Goal: Task Accomplishment & Management: Use online tool/utility

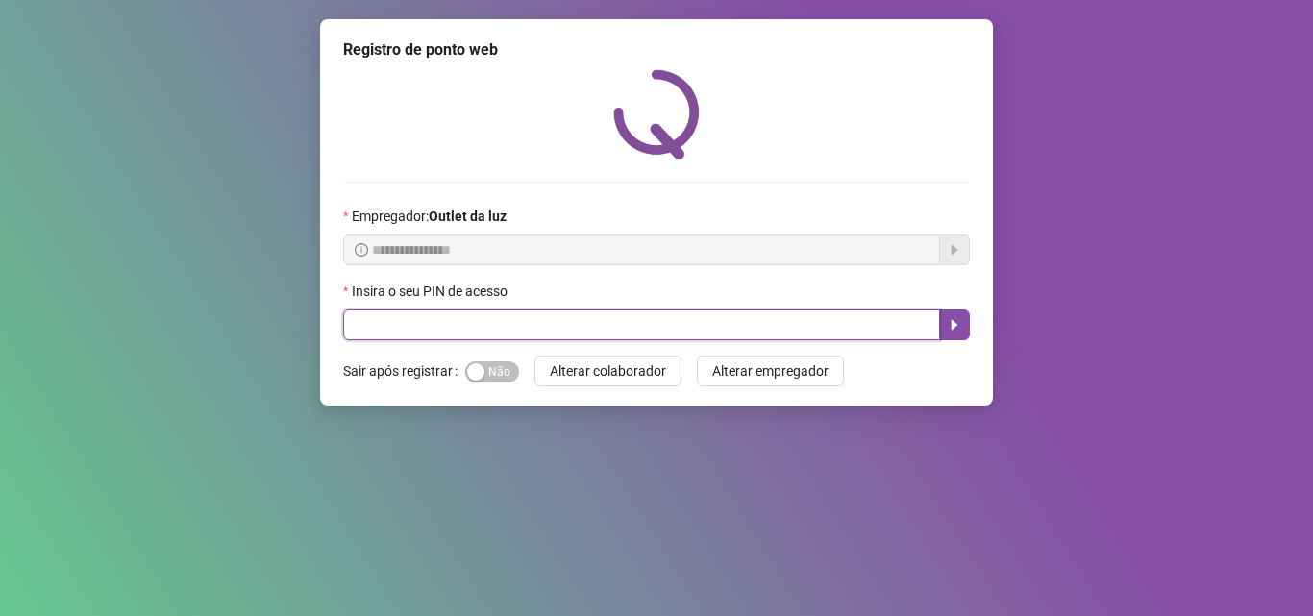
click at [488, 322] on input "text" at bounding box center [641, 324] width 597 height 31
type input "*****"
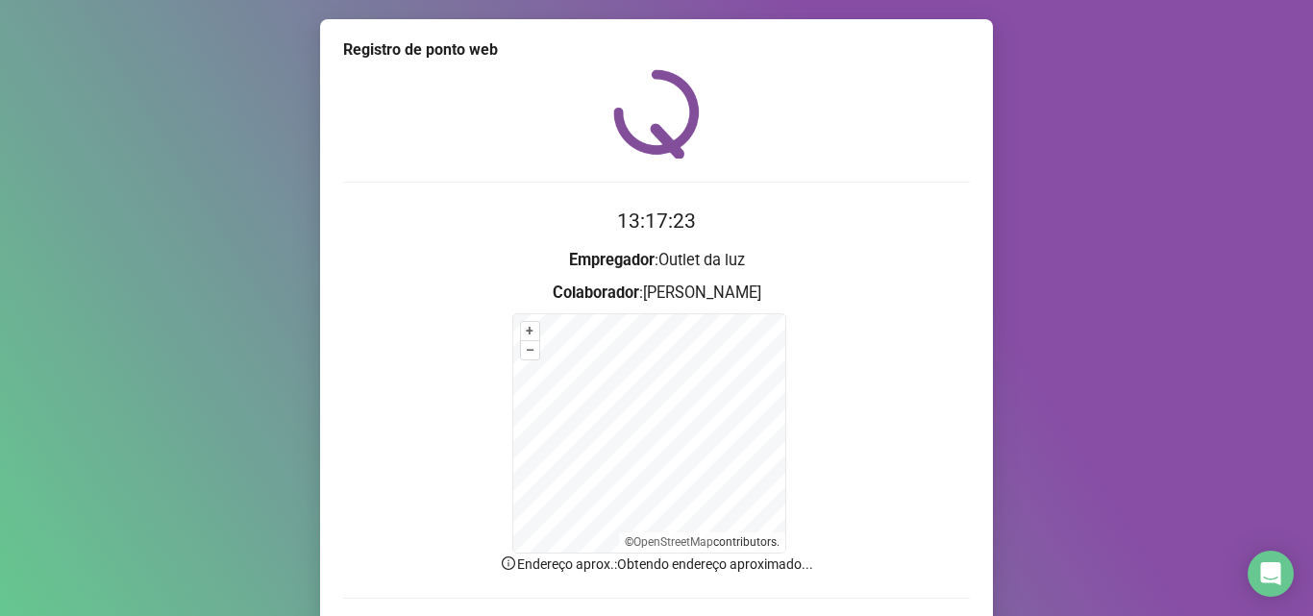
scroll to position [129, 0]
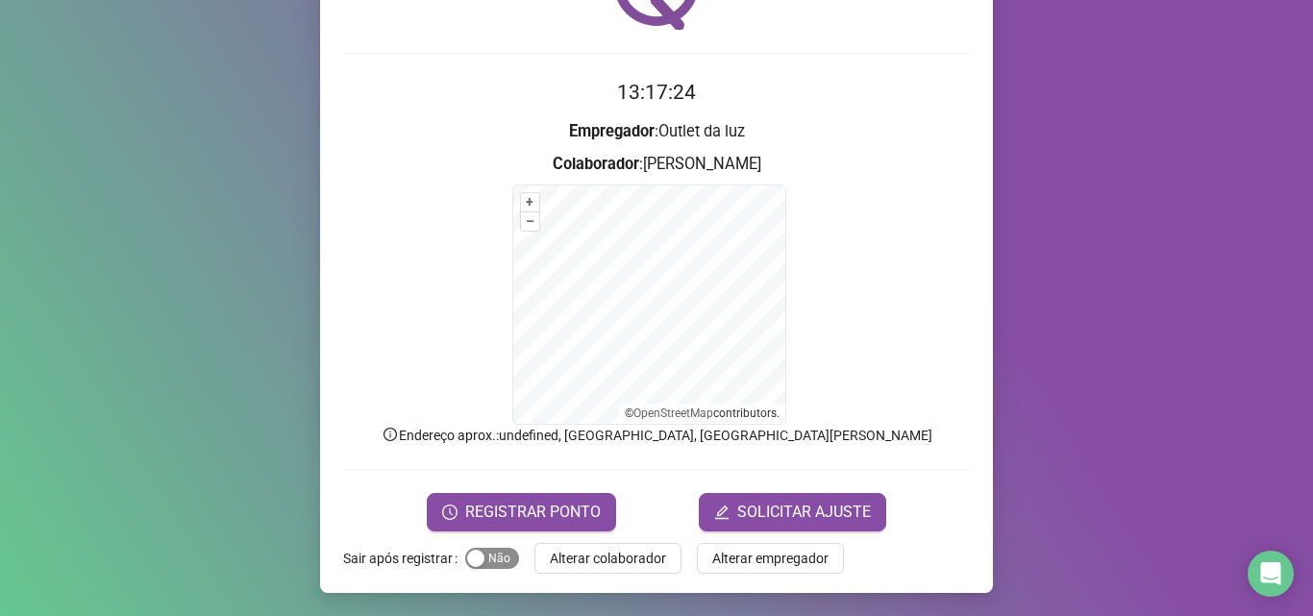
click at [473, 548] on span "Sim Não" at bounding box center [492, 558] width 54 height 21
click at [485, 494] on button "REGISTRAR PONTO" at bounding box center [521, 512] width 189 height 38
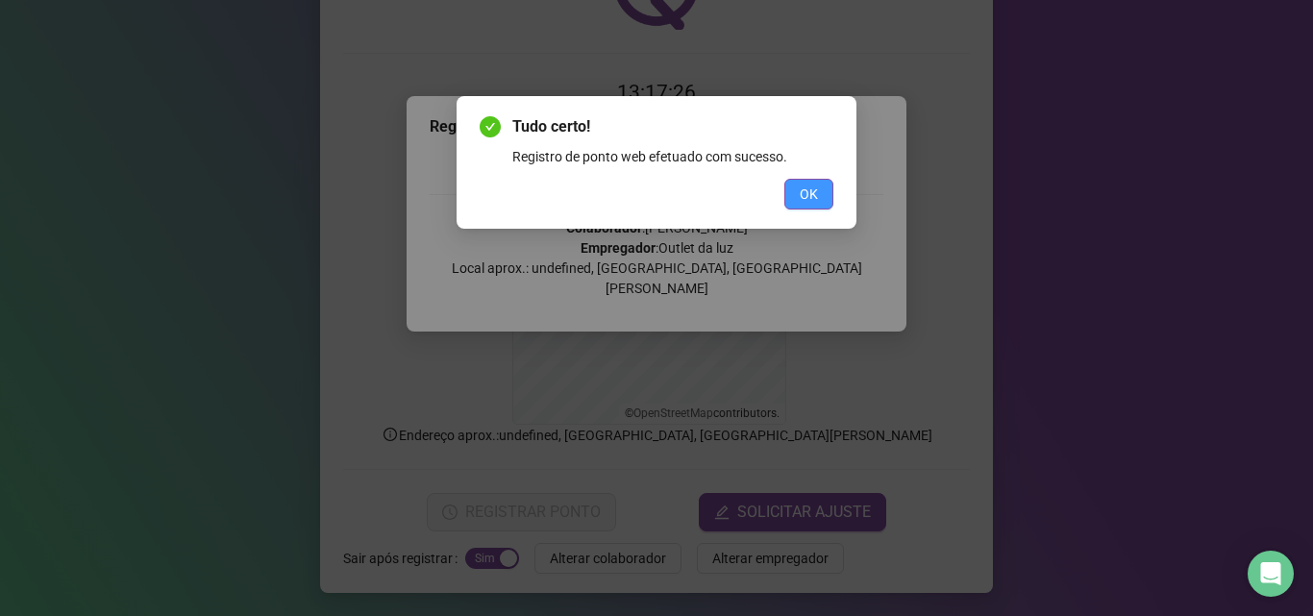
click at [797, 195] on button "OK" at bounding box center [808, 194] width 49 height 31
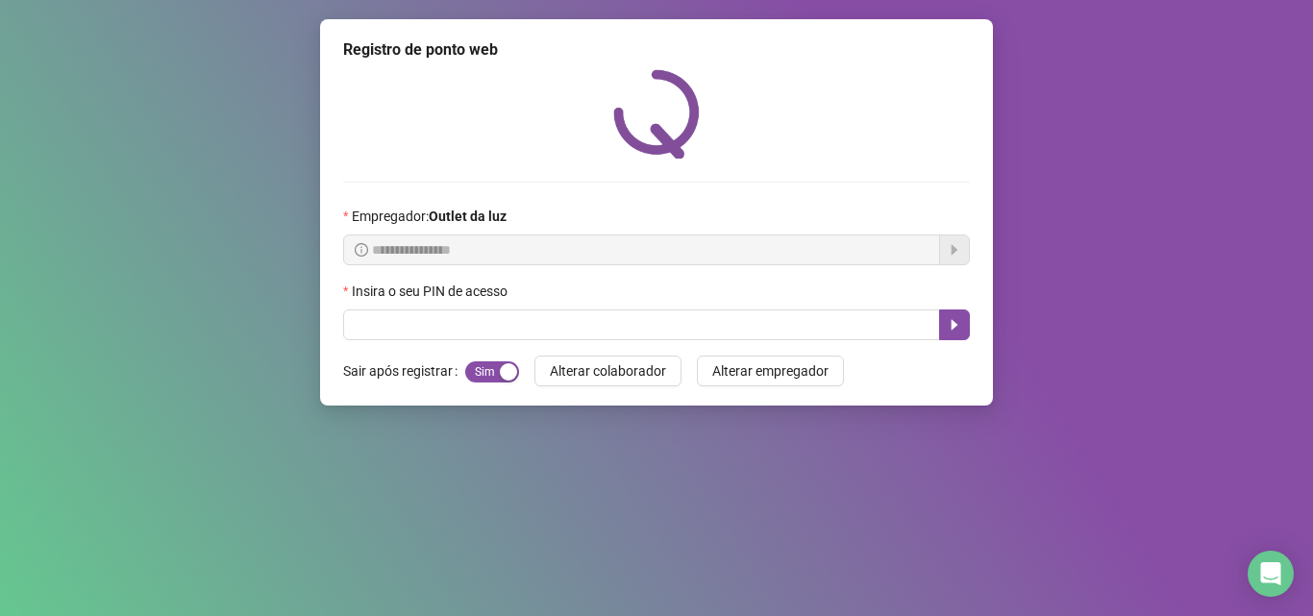
scroll to position [0, 0]
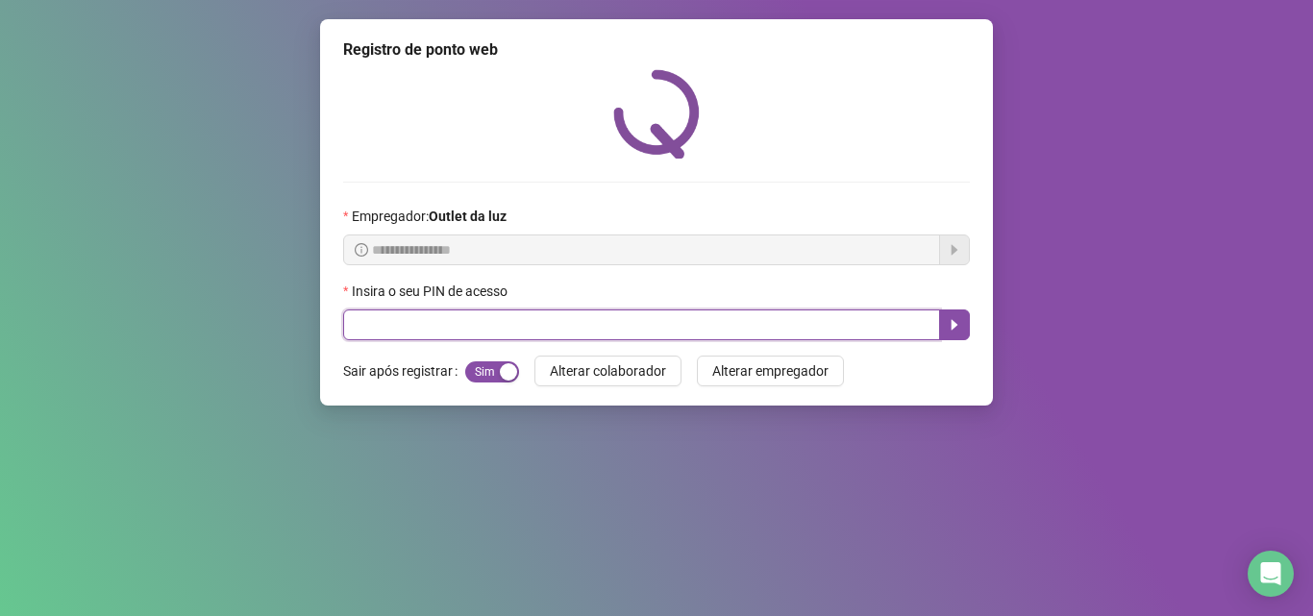
click at [535, 324] on input "text" at bounding box center [641, 324] width 597 height 31
type input "****"
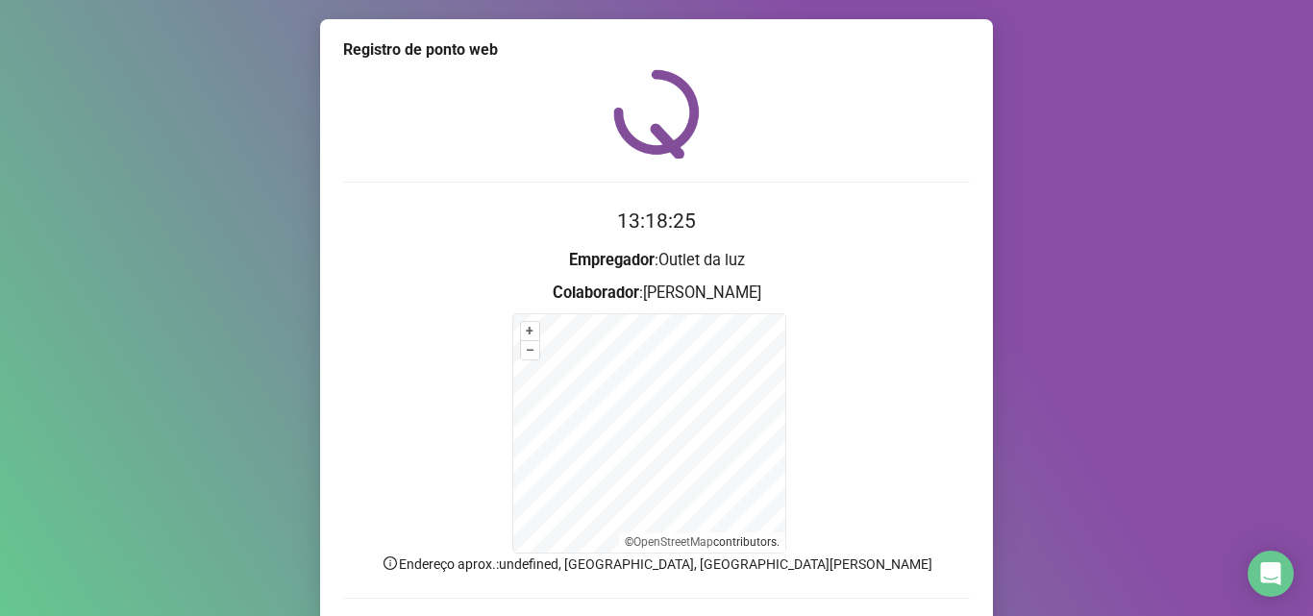
scroll to position [129, 0]
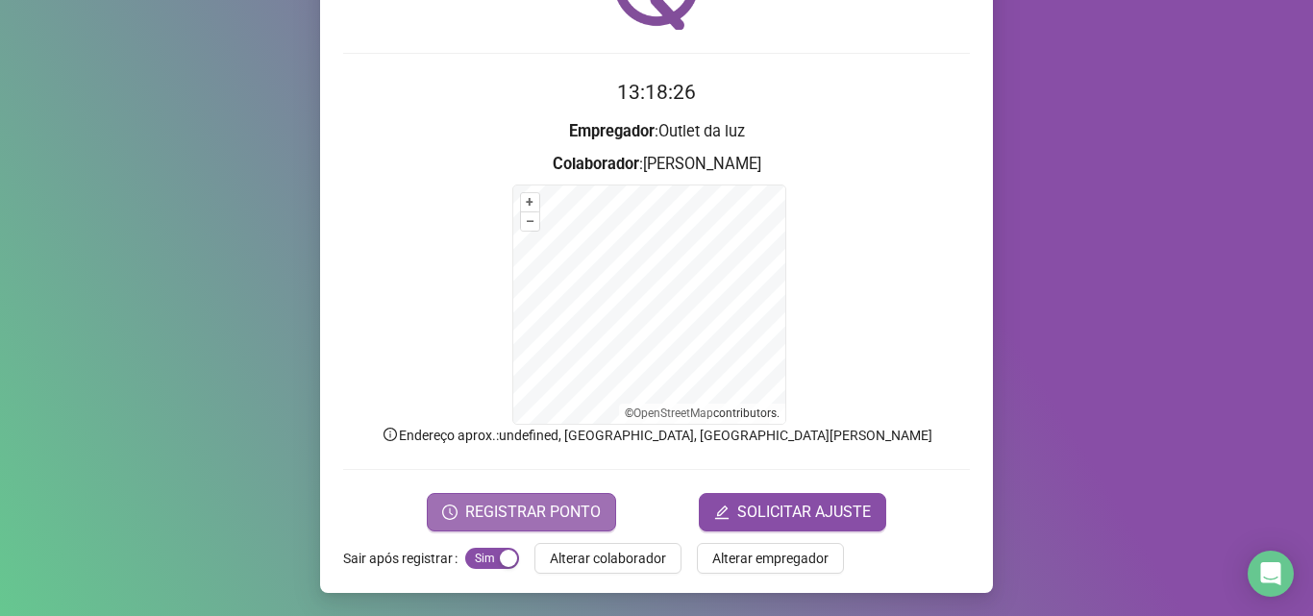
click at [491, 516] on span "REGISTRAR PONTO" at bounding box center [533, 512] width 136 height 23
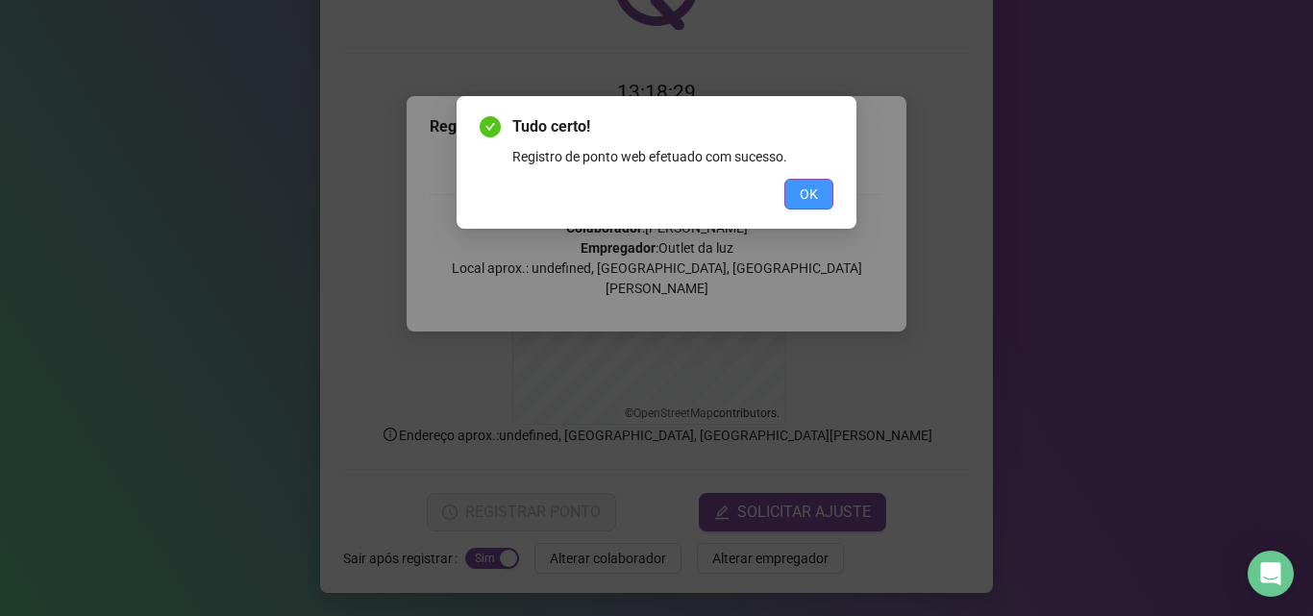
click at [821, 182] on button "OK" at bounding box center [808, 194] width 49 height 31
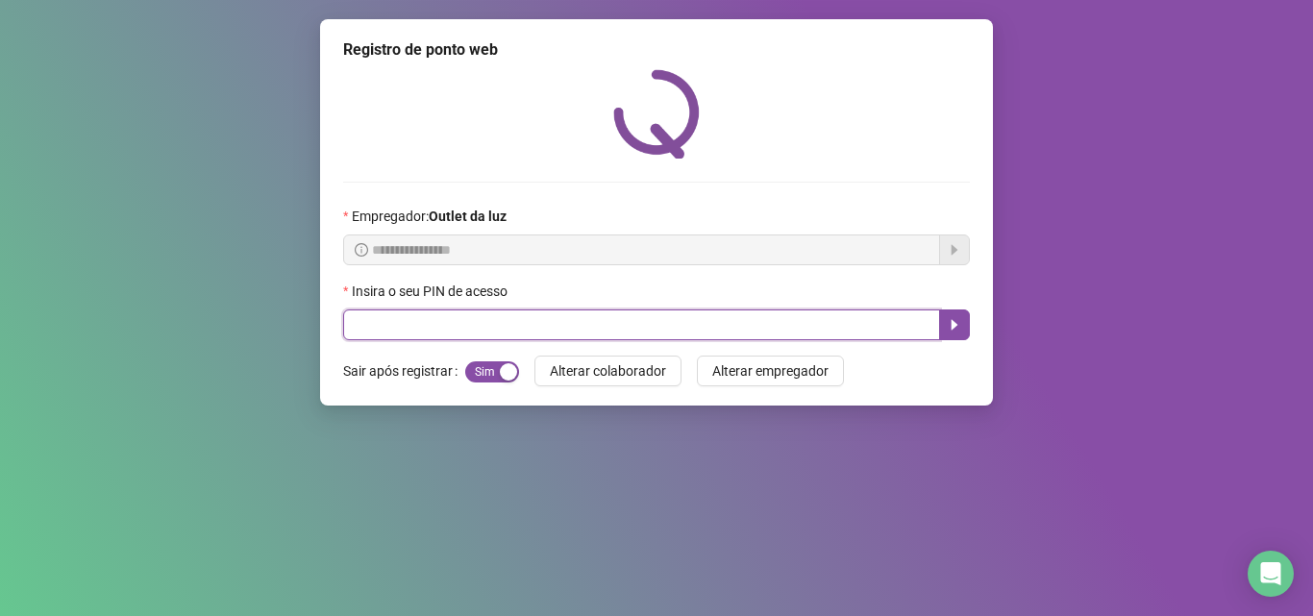
click at [418, 323] on input "text" at bounding box center [641, 324] width 597 height 31
type input "*****"
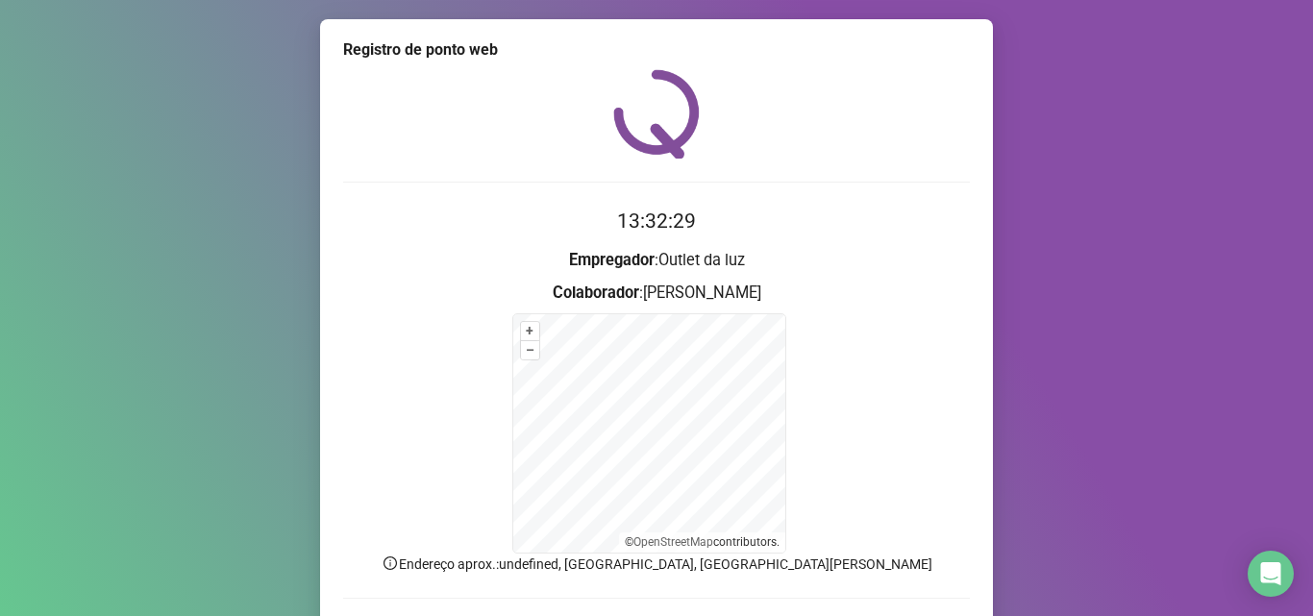
scroll to position [96, 0]
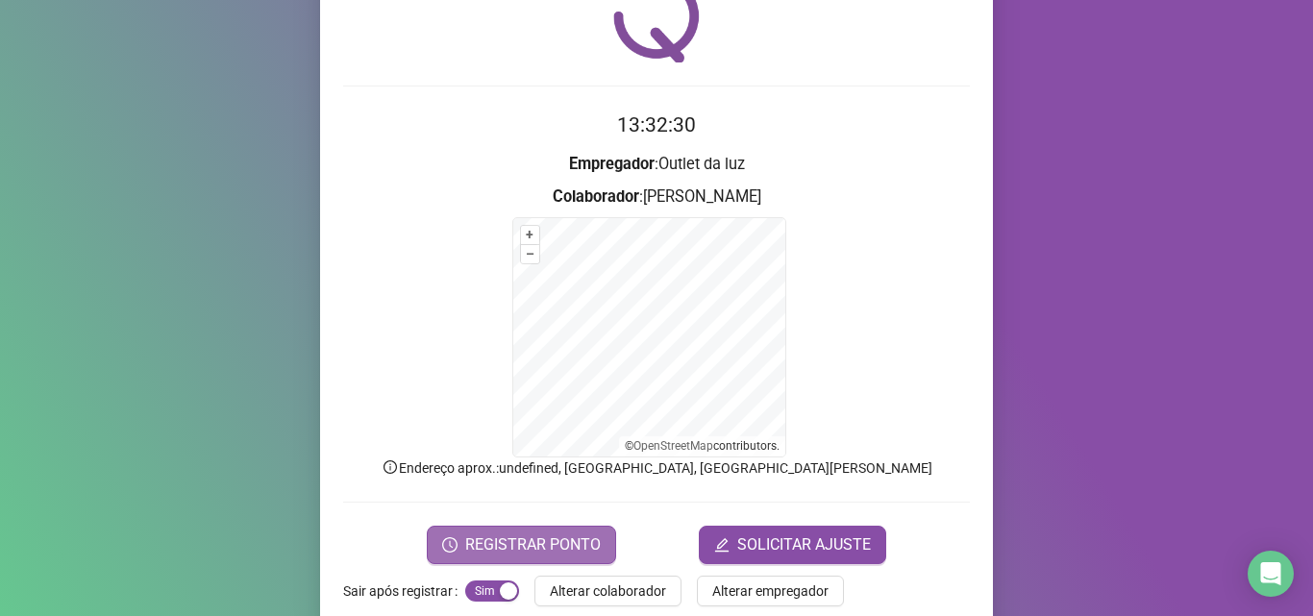
click at [484, 537] on span "REGISTRAR PONTO" at bounding box center [533, 544] width 136 height 23
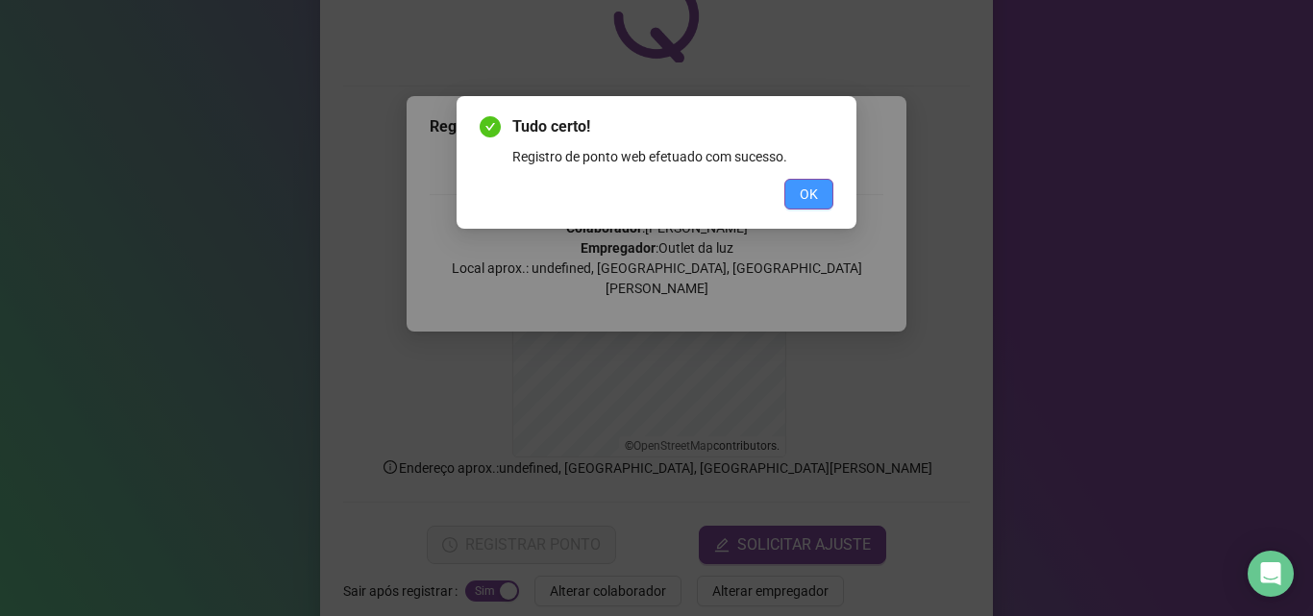
click at [821, 189] on button "OK" at bounding box center [808, 194] width 49 height 31
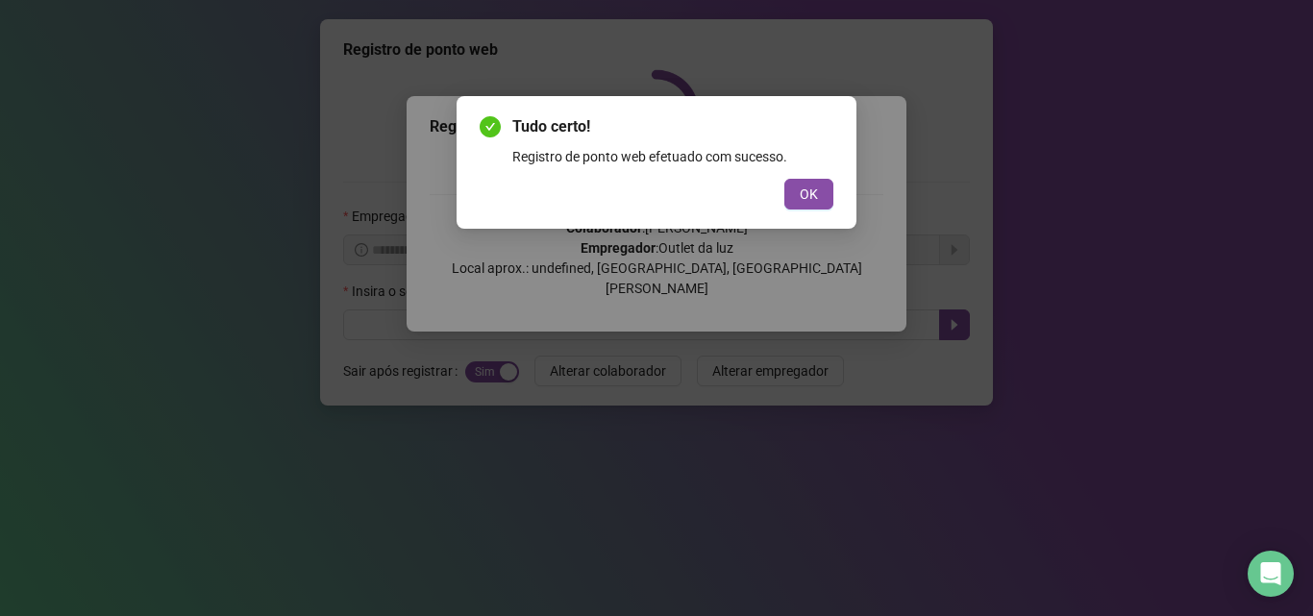
scroll to position [0, 0]
